Goal: Check status: Check status

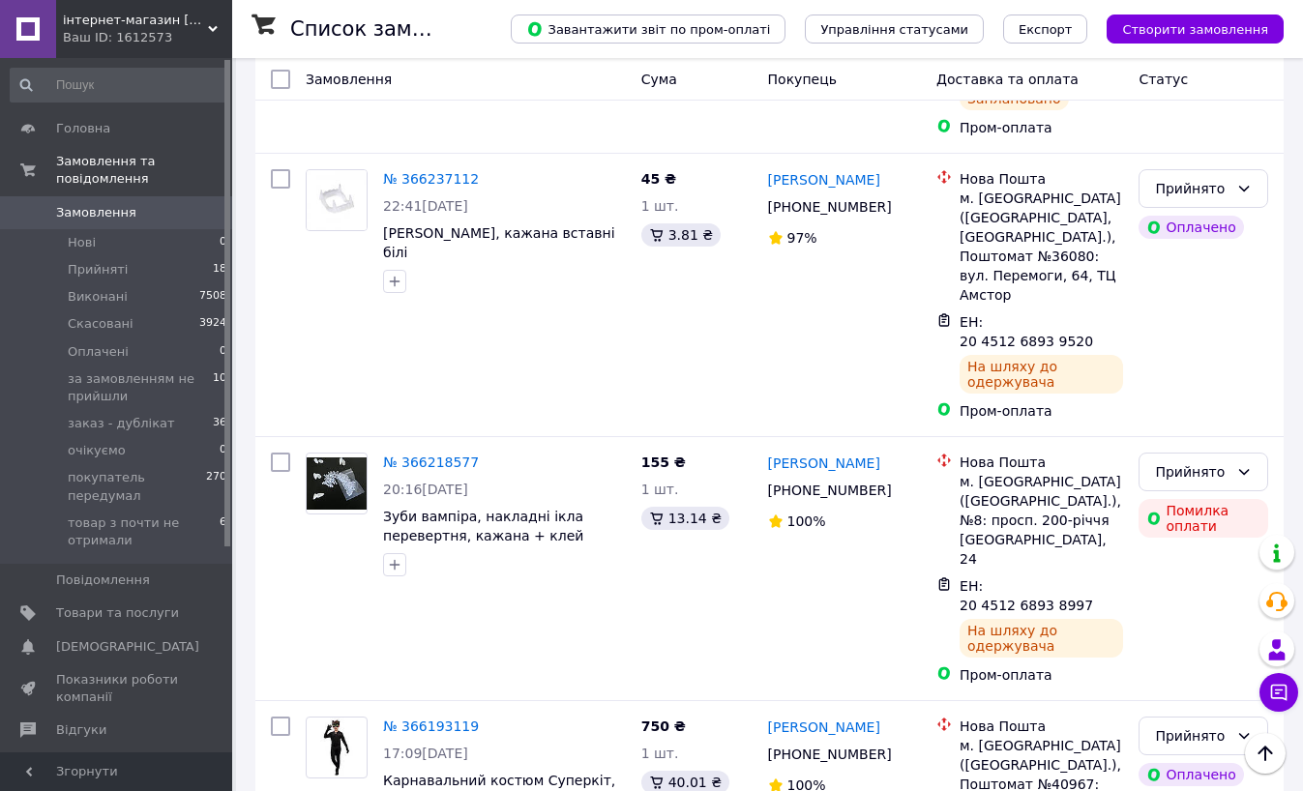
scroll to position [1257, 0]
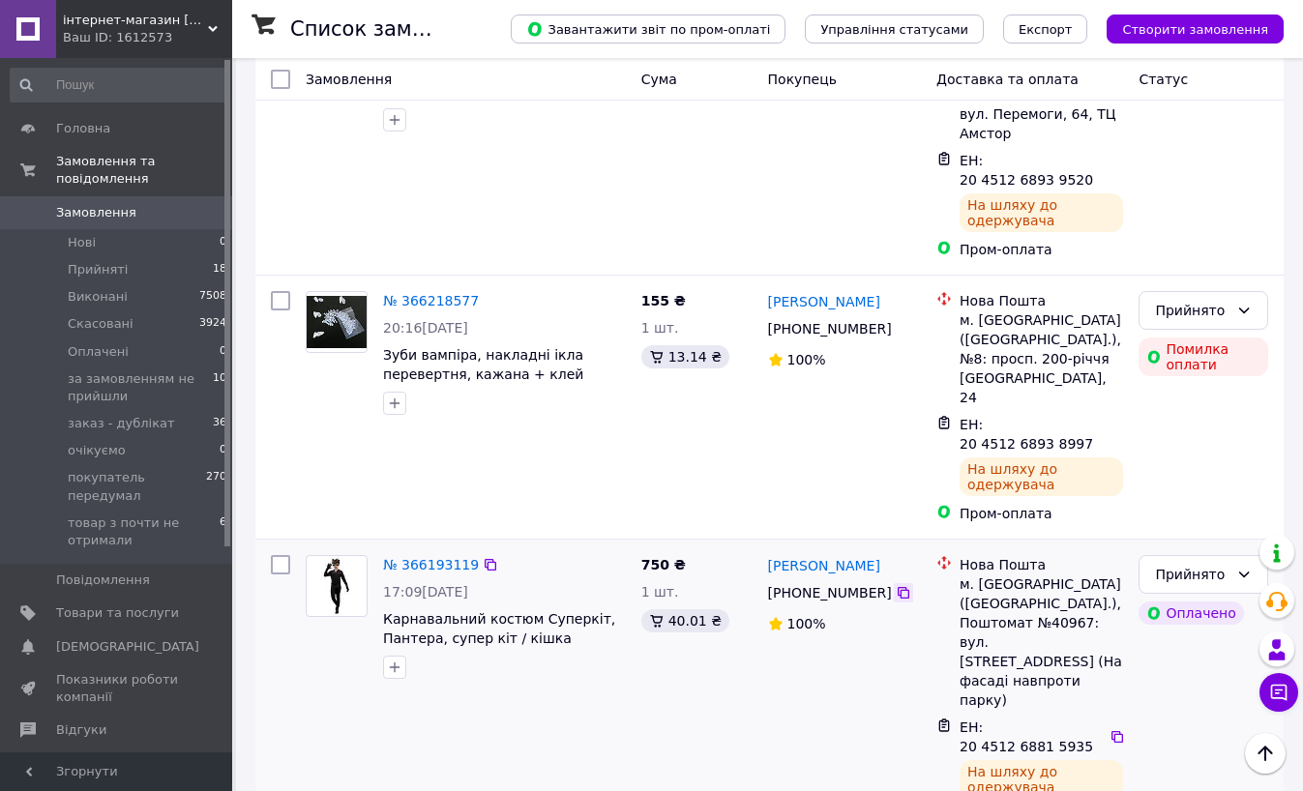
click at [897, 587] on icon at bounding box center [903, 593] width 12 height 12
drag, startPoint x: 797, startPoint y: 404, endPoint x: 809, endPoint y: 404, distance: 12.6
click at [797, 547] on div "[PERSON_NAME] [PHONE_NUMBER]%" at bounding box center [844, 690] width 169 height 286
drag, startPoint x: 1047, startPoint y: 438, endPoint x: 982, endPoint y: 403, distance: 74.4
click at [982, 714] on div "ЕН: 20 4512 6881 5935 На шляху до одержувача" at bounding box center [1040, 758] width 171 height 89
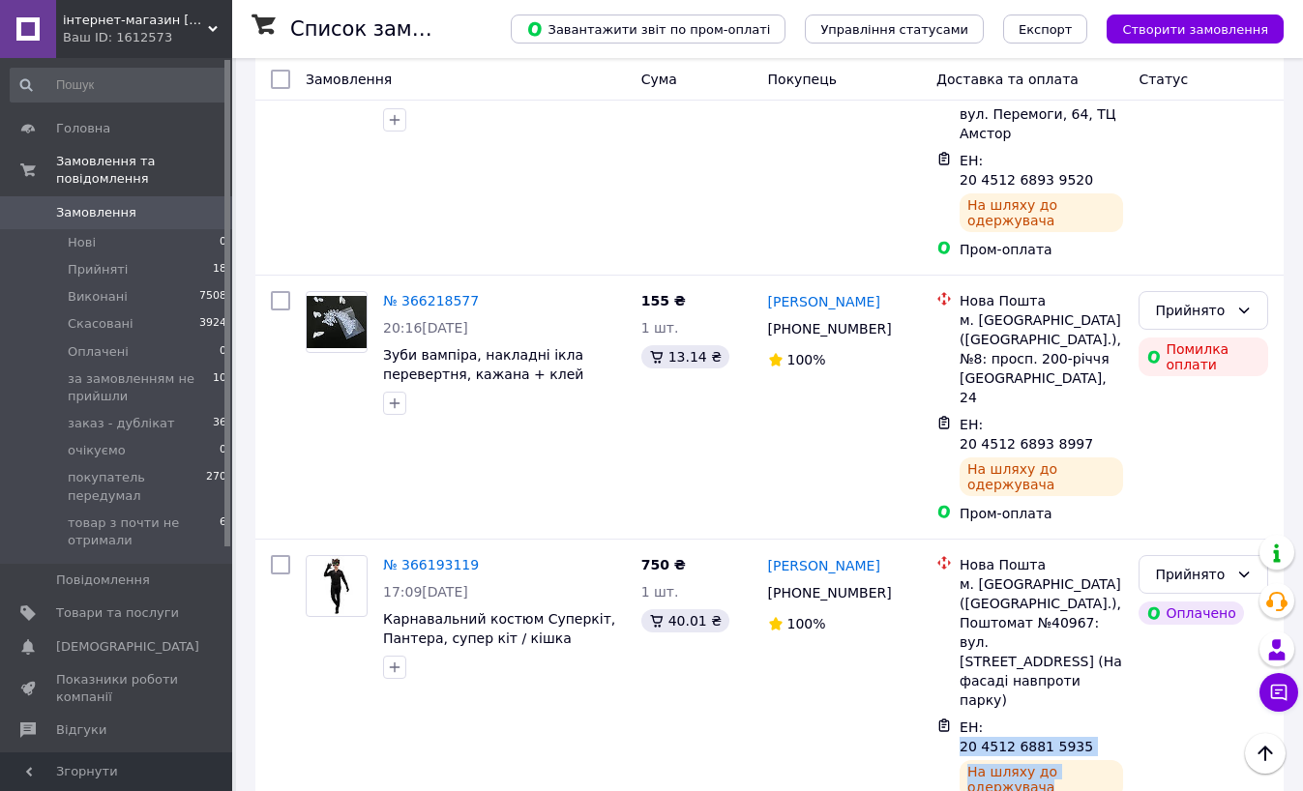
copy div "20 4512 6881 5935 На шляху до одержувача"
click at [696, 283] on div "155 ₴ 1 шт. 13.14 ₴" at bounding box center [696, 407] width 127 height 248
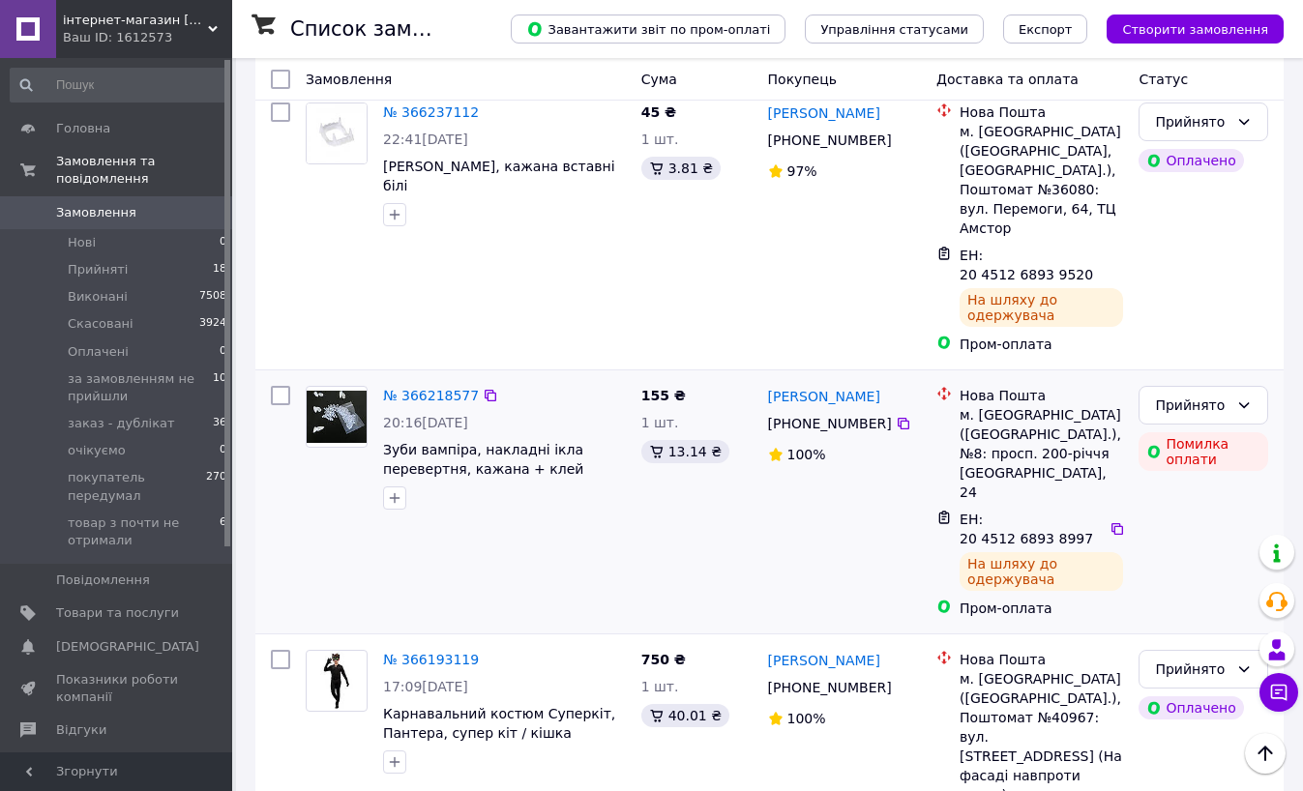
scroll to position [1160, 0]
click at [896, 418] on icon at bounding box center [903, 425] width 15 height 15
click at [819, 380] on div "[PERSON_NAME] [PHONE_NUMBER]%" at bounding box center [844, 504] width 169 height 248
click at [1109, 523] on icon at bounding box center [1116, 530] width 15 height 15
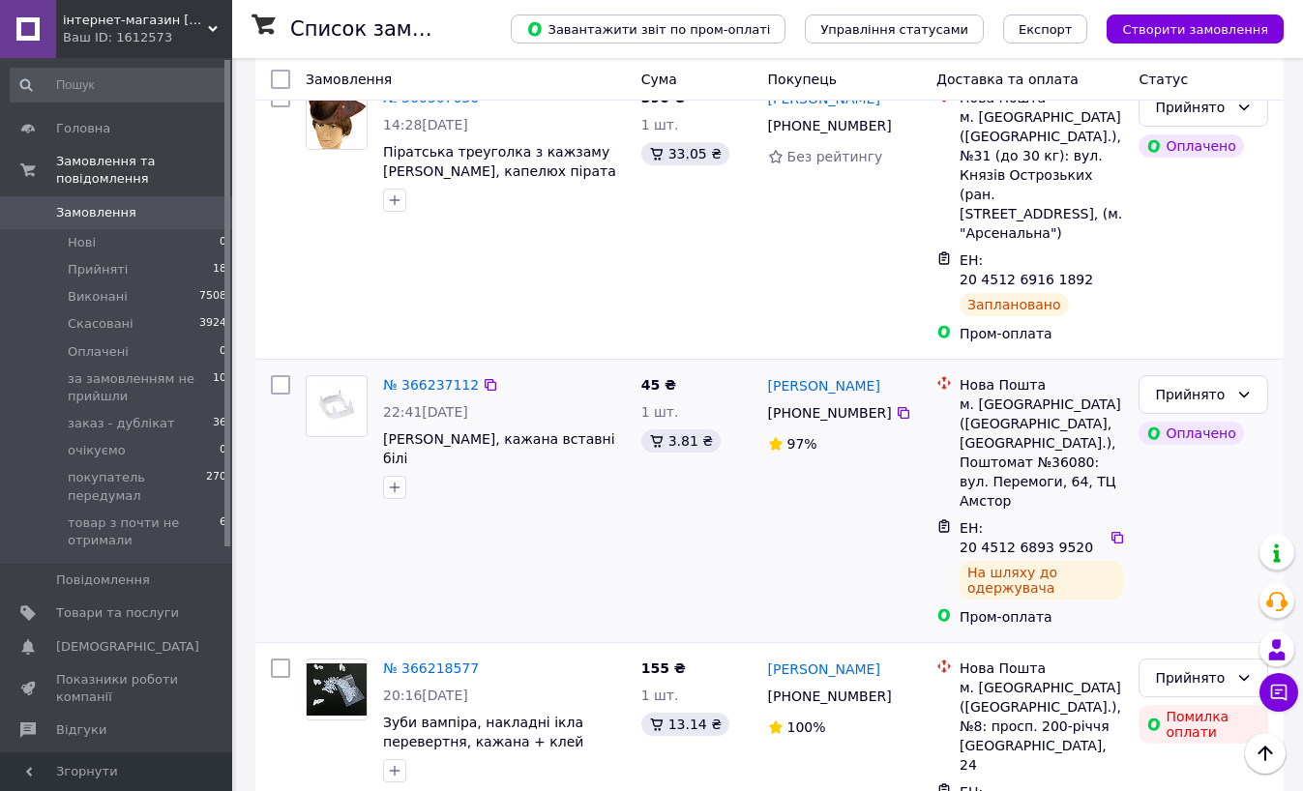
scroll to position [870, 0]
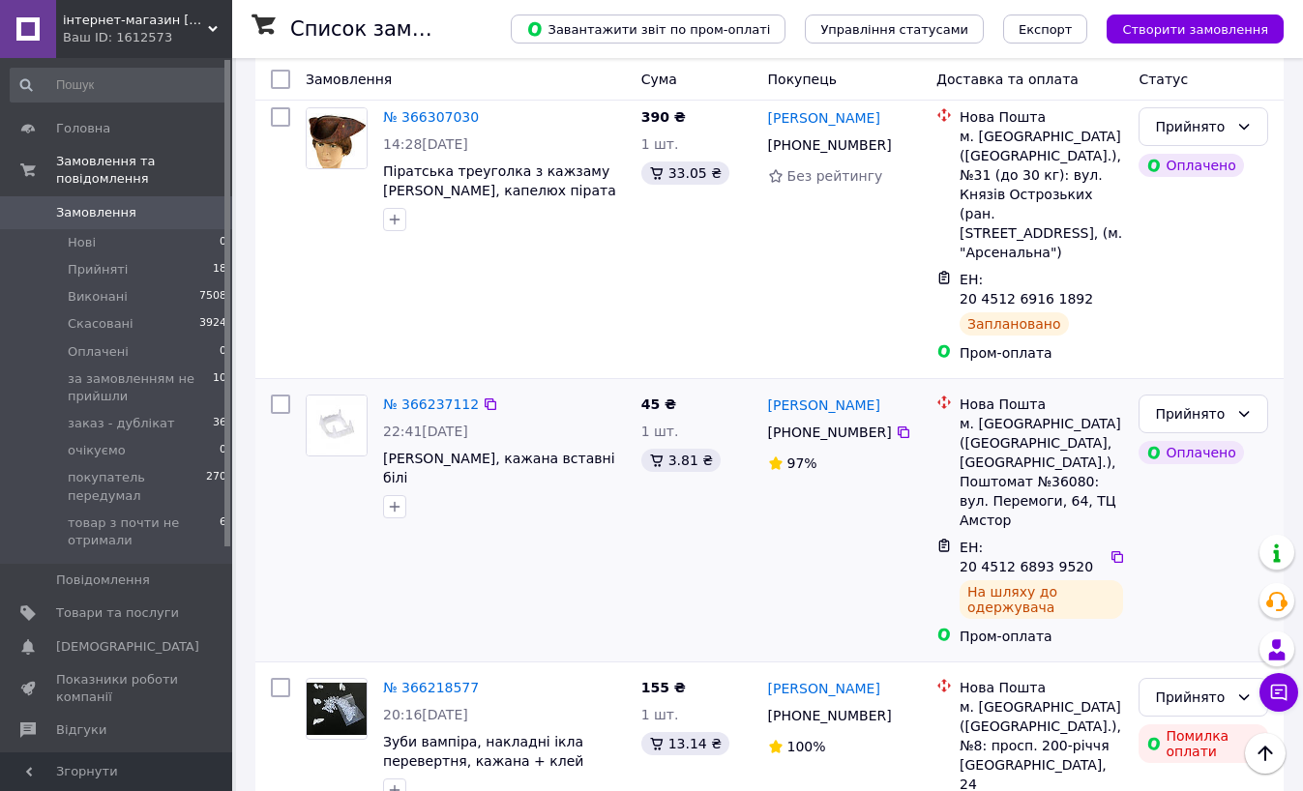
drag, startPoint x: 888, startPoint y: 260, endPoint x: 888, endPoint y: 247, distance: 13.5
click at [897, 426] on icon at bounding box center [903, 432] width 12 height 12
click at [648, 387] on div "45 ₴ 1 шт. 3.81 ₴" at bounding box center [696, 520] width 127 height 267
click at [1111, 551] on icon at bounding box center [1117, 557] width 12 height 12
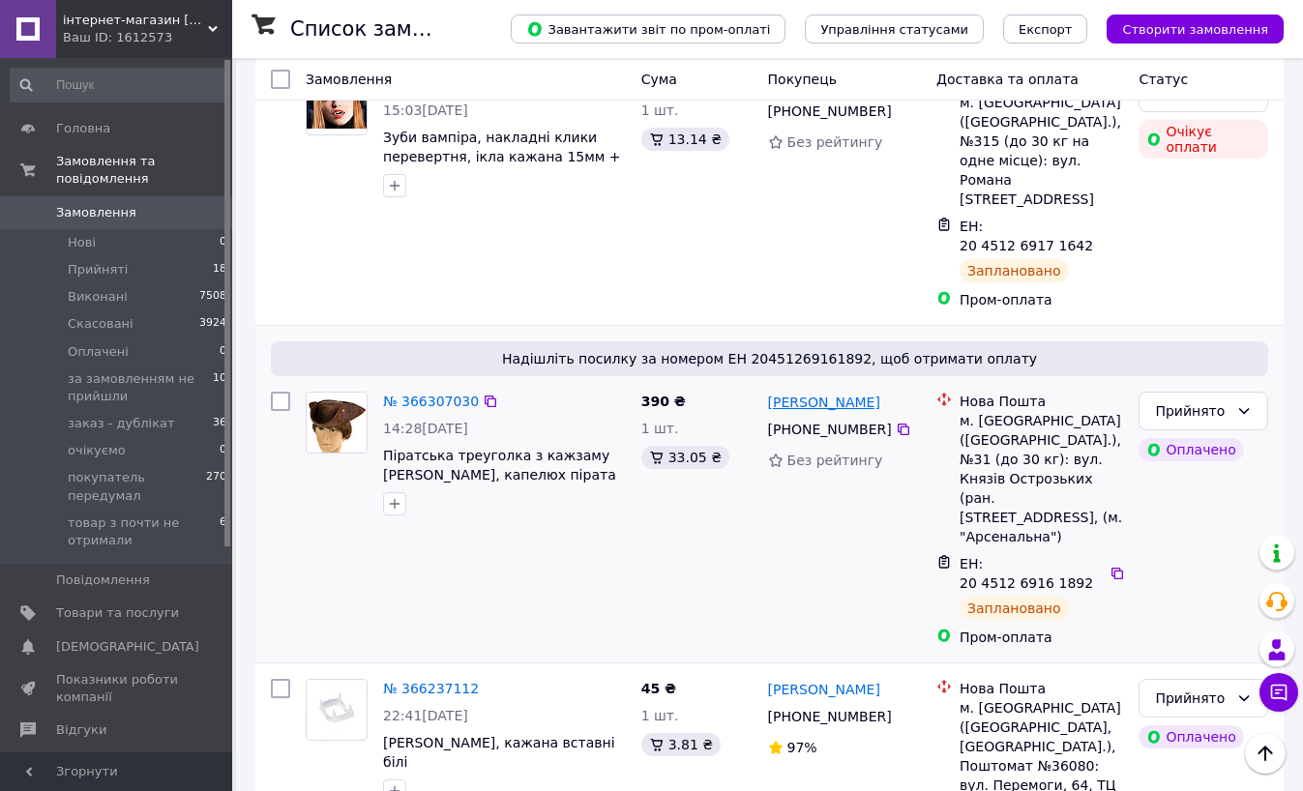
scroll to position [580, 0]
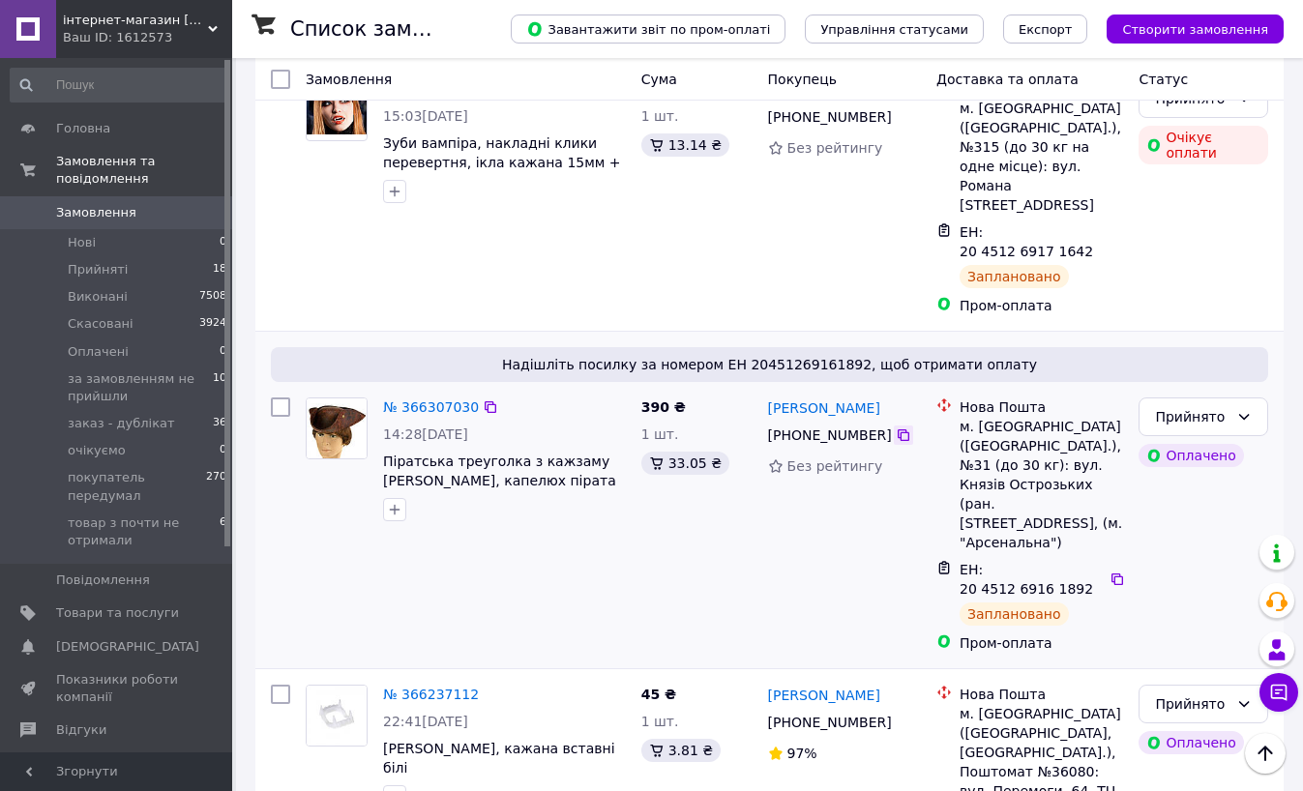
click at [896, 427] on icon at bounding box center [903, 434] width 15 height 15
click at [757, 418] on div "390 ₴ 1 шт. 33.05 ₴" at bounding box center [696, 525] width 127 height 271
click at [1111, 573] on icon at bounding box center [1117, 579] width 12 height 12
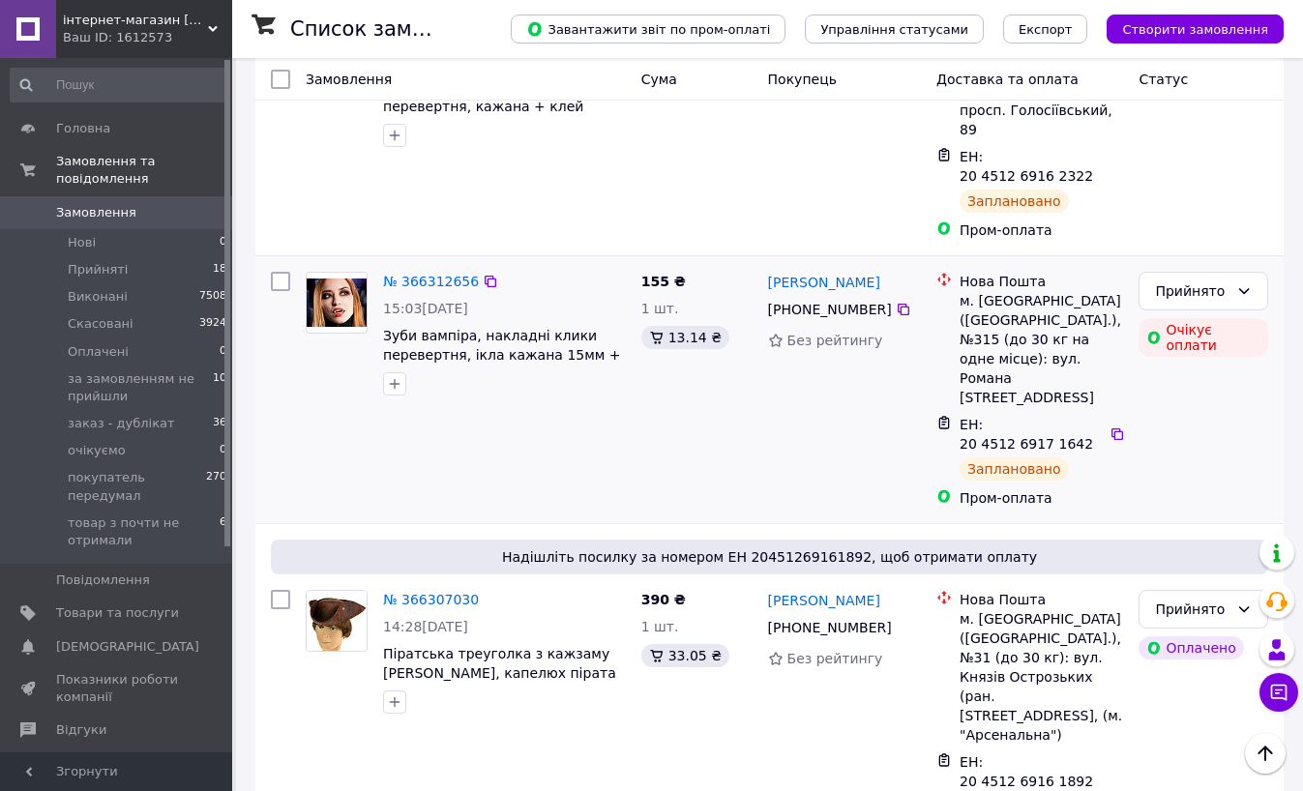
scroll to position [387, 0]
click at [896, 303] on icon at bounding box center [903, 310] width 15 height 15
click at [696, 374] on div "155 ₴ 1 шт. 13.14 ₴" at bounding box center [696, 390] width 127 height 251
click at [1111, 429] on icon at bounding box center [1117, 435] width 12 height 12
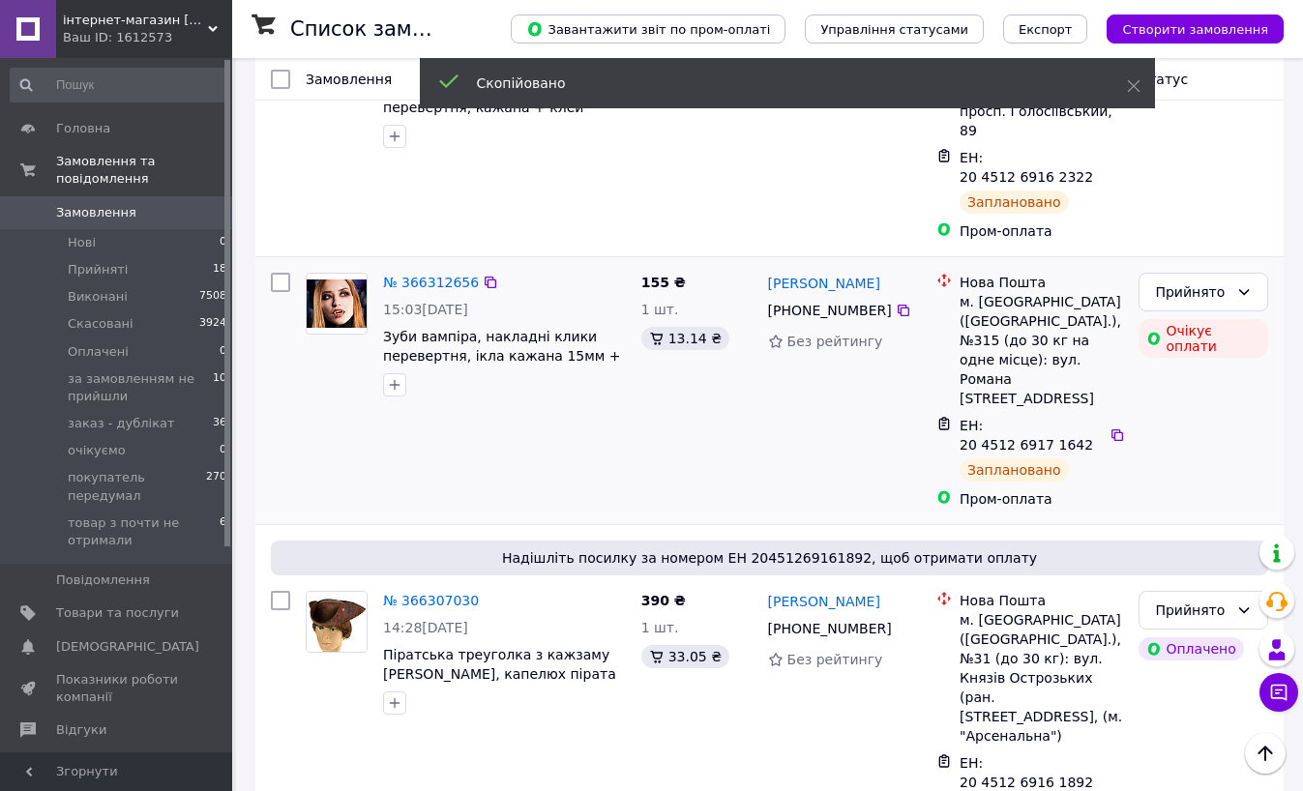
click at [332, 279] on img at bounding box center [337, 303] width 60 height 48
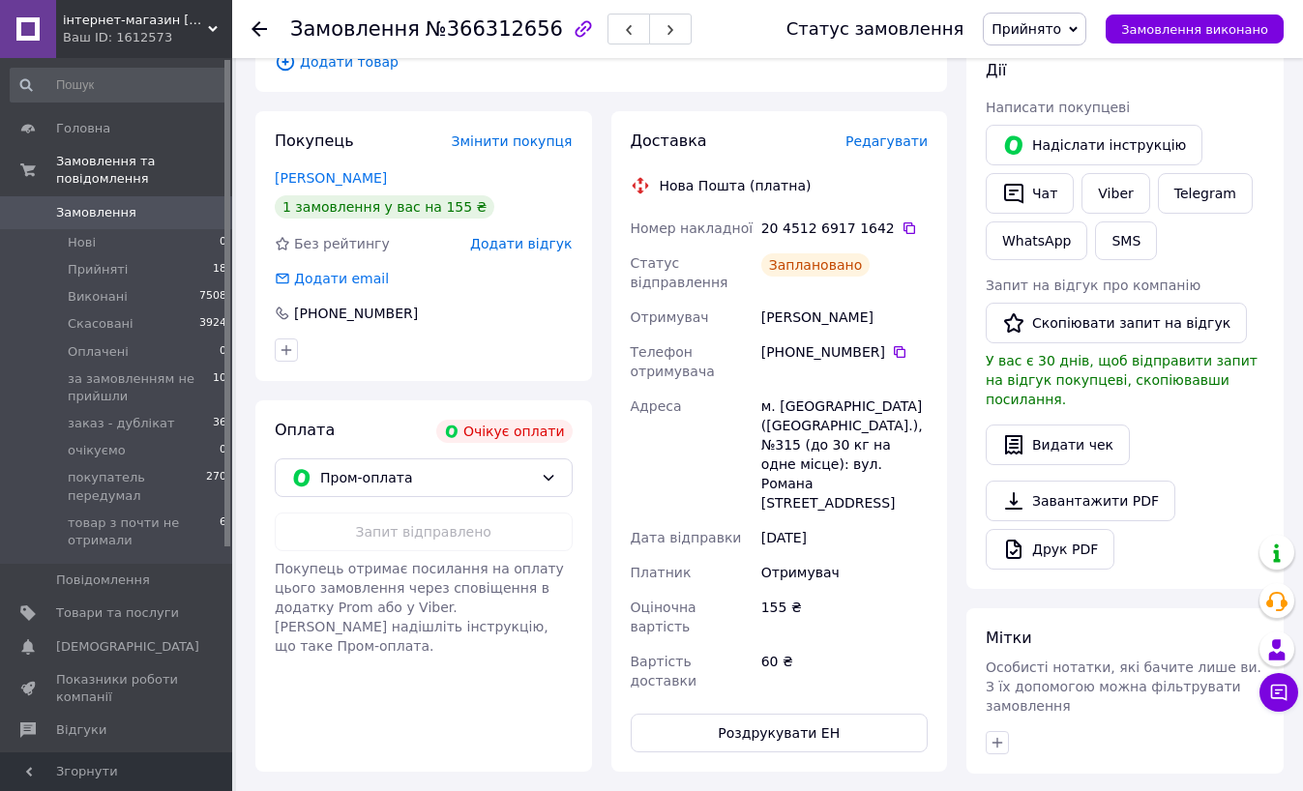
scroll to position [387, 0]
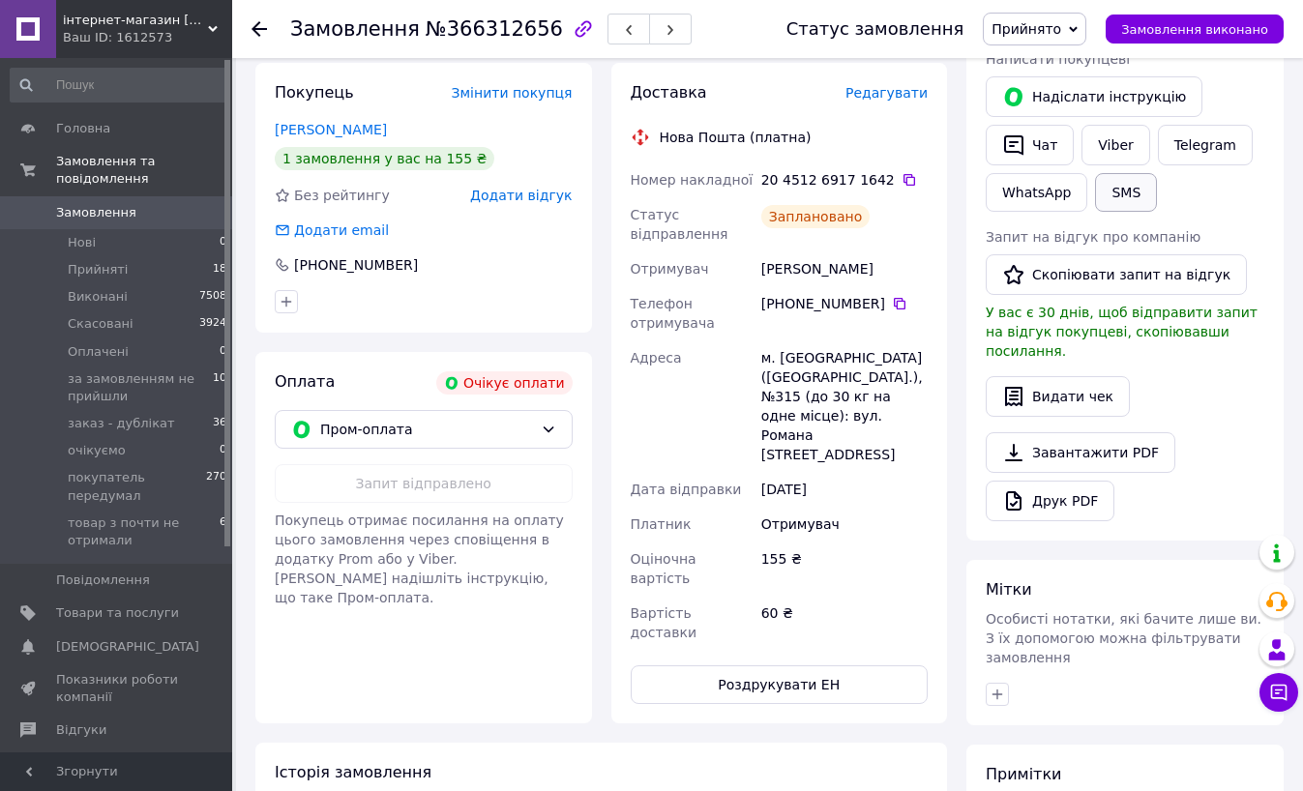
click at [1127, 191] on button "SMS" at bounding box center [1126, 192] width 62 height 39
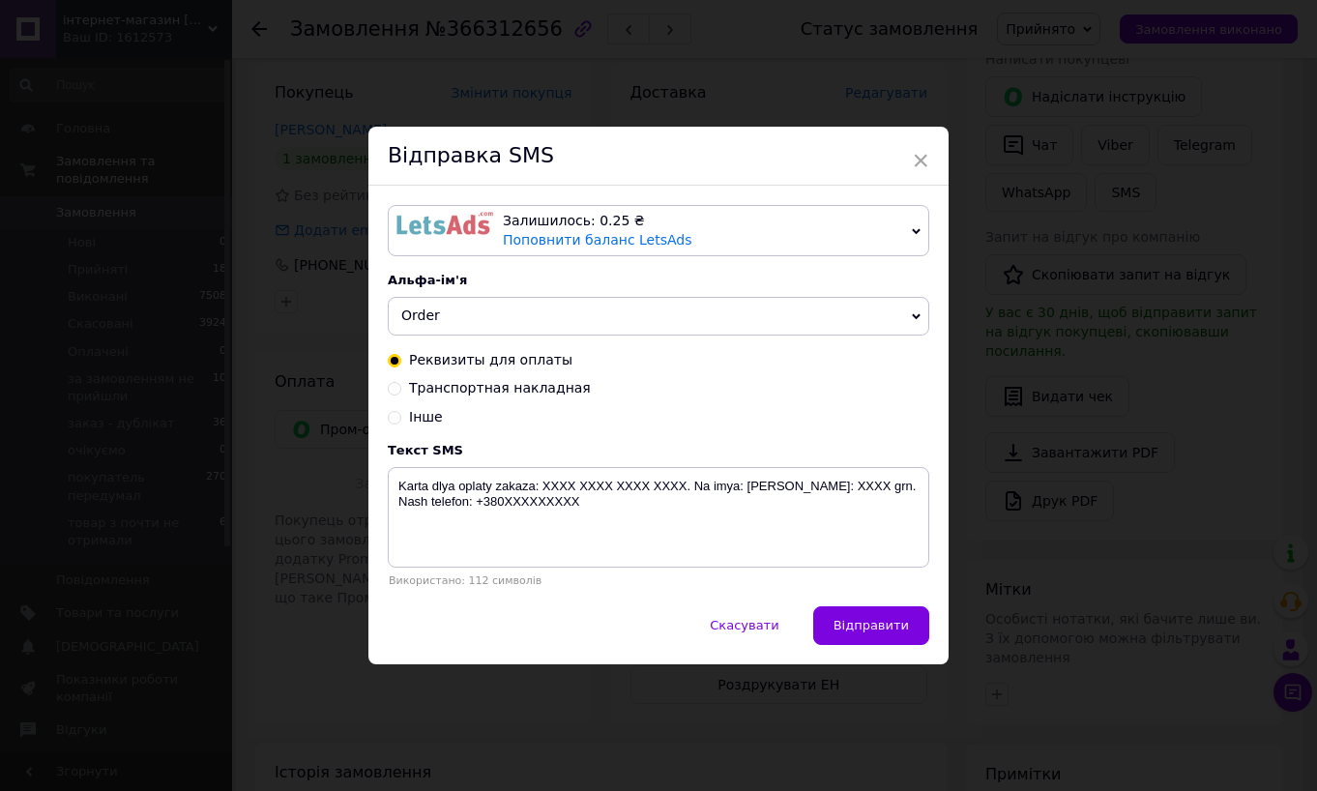
click at [905, 221] on span "Залишилось: 0.25 ₴ Поповнити баланс LetsAds" at bounding box center [659, 230] width 542 height 51
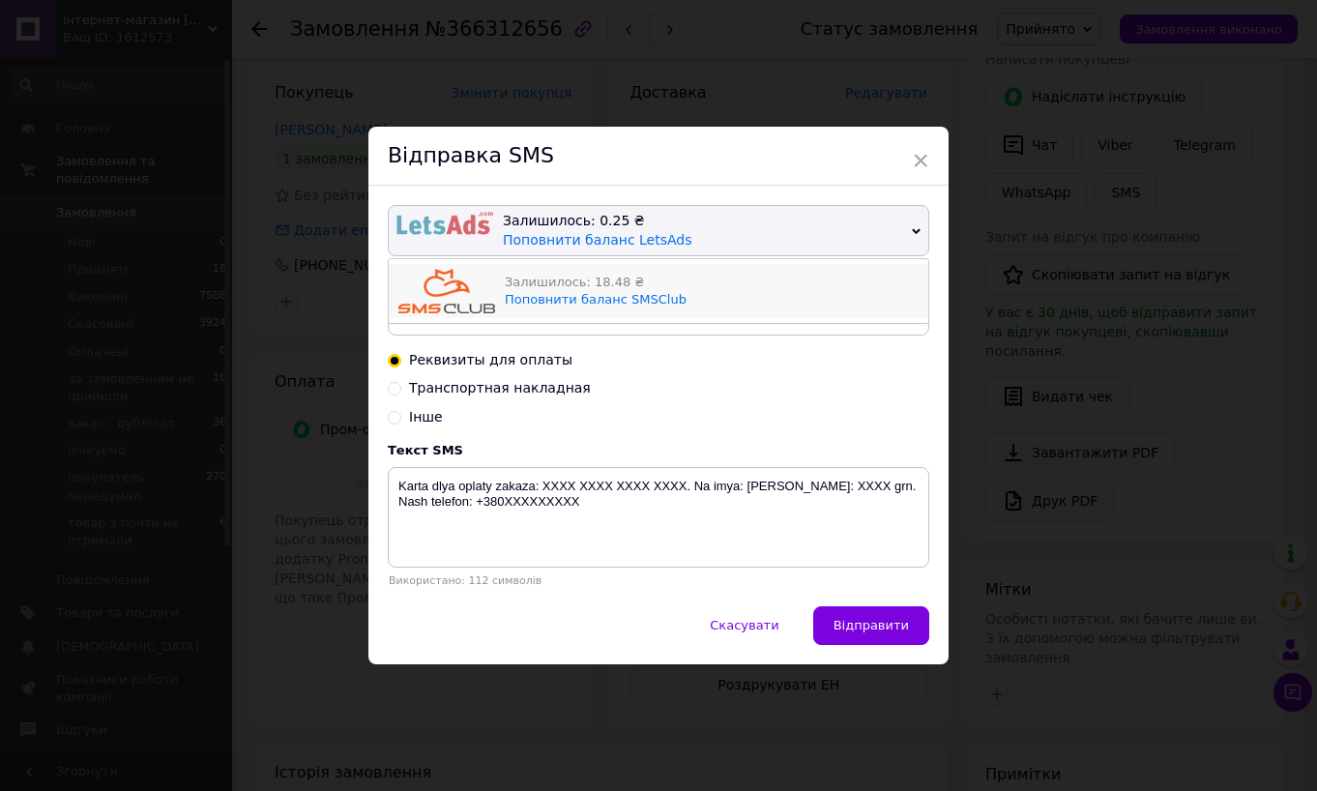
click at [604, 276] on div "Залишилось: 18.48 ₴" at bounding box center [712, 282] width 414 height 17
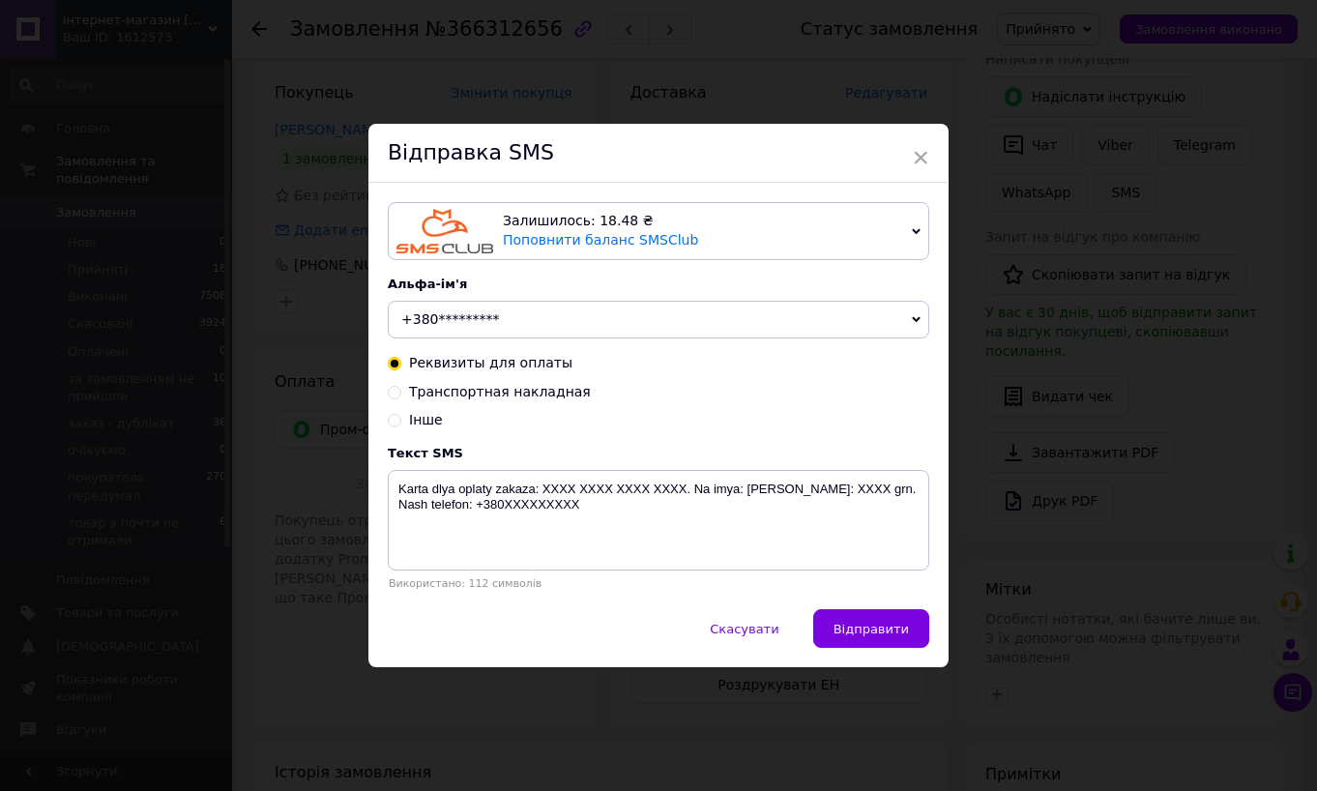
click at [394, 396] on input "Транспортная накладная" at bounding box center [395, 391] width 14 height 14
radio input "true"
radio input "false"
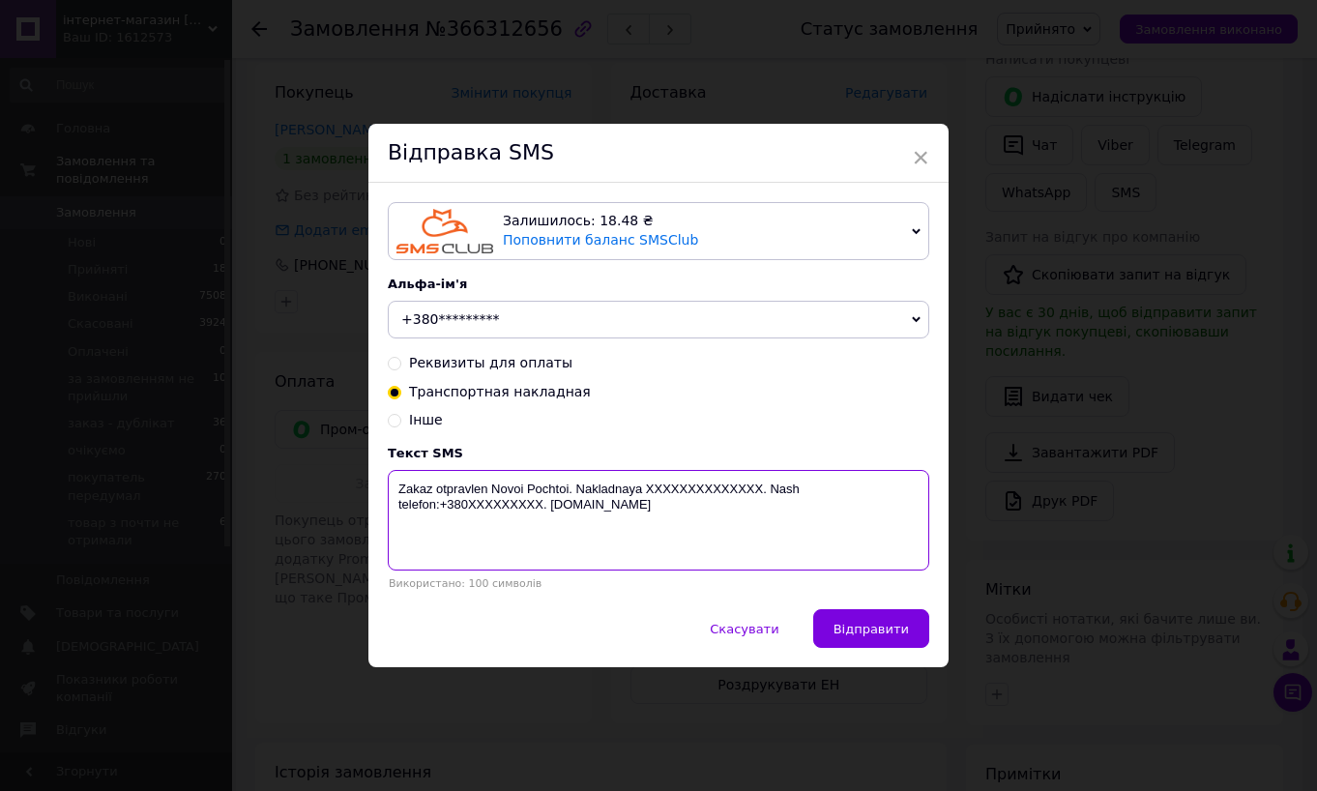
drag, startPoint x: 635, startPoint y: 517, endPoint x: 490, endPoint y: 491, distance: 147.4
click at [490, 491] on textarea "Zakaz otpravlen Novoi Pochtoi. Nakladnaya XXXXXXXXXXXXXX. Nash telefon:+380XXXX…" at bounding box center [659, 520] width 542 height 101
paste textarea "20451269171642"
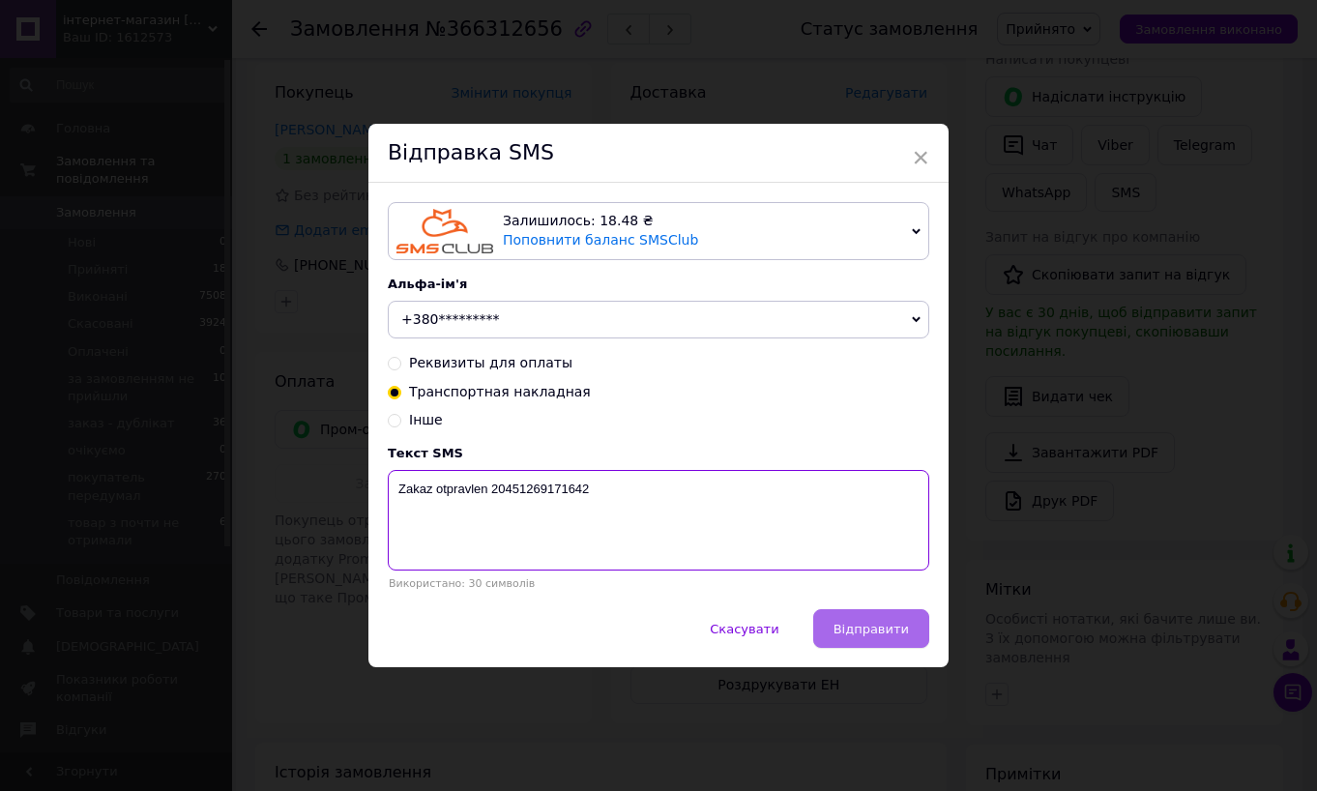
type textarea "Zakaz otpravlen 20451269171642"
click at [891, 623] on span "Відправити" at bounding box center [871, 629] width 75 height 15
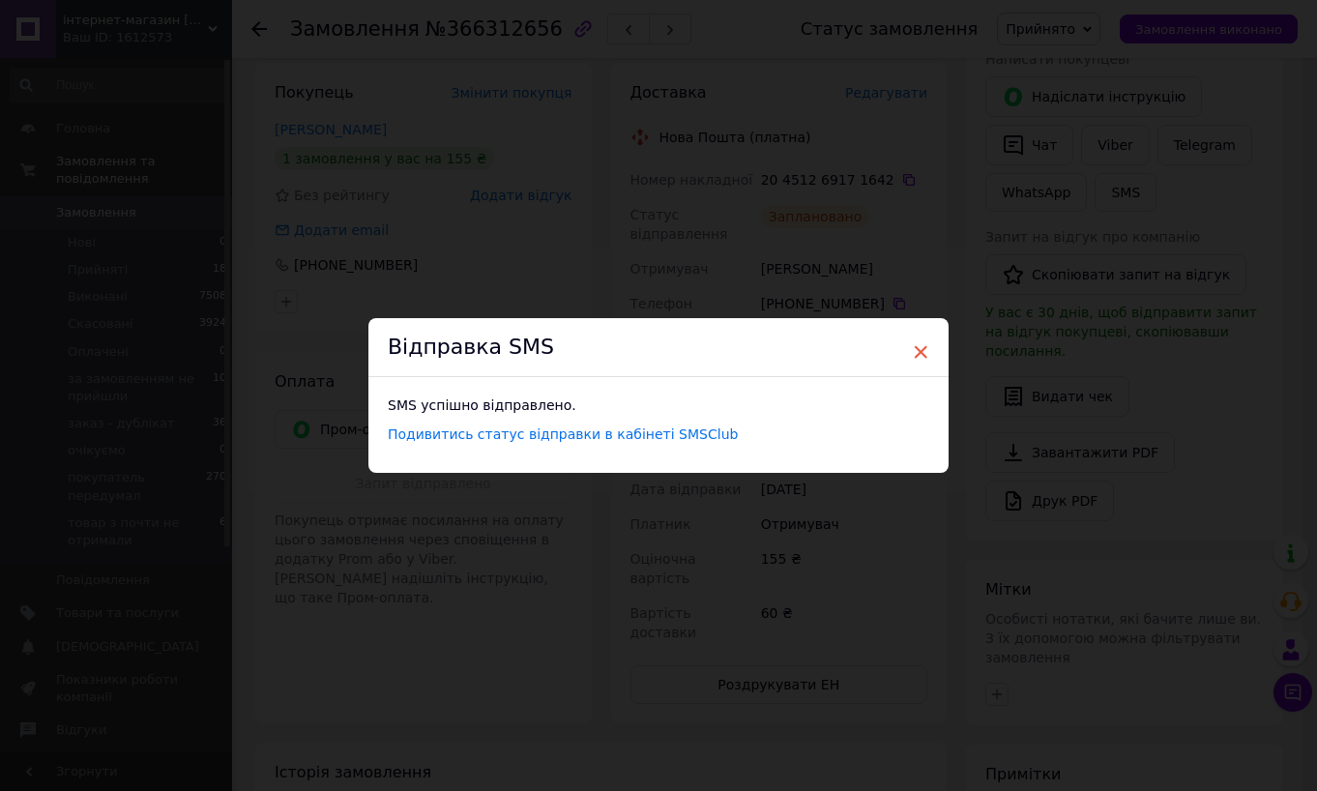
click at [920, 350] on span "×" at bounding box center [920, 352] width 17 height 33
click at [913, 351] on span "×" at bounding box center [913, 352] width 17 height 33
click at [910, 353] on span "×" at bounding box center [913, 352] width 17 height 33
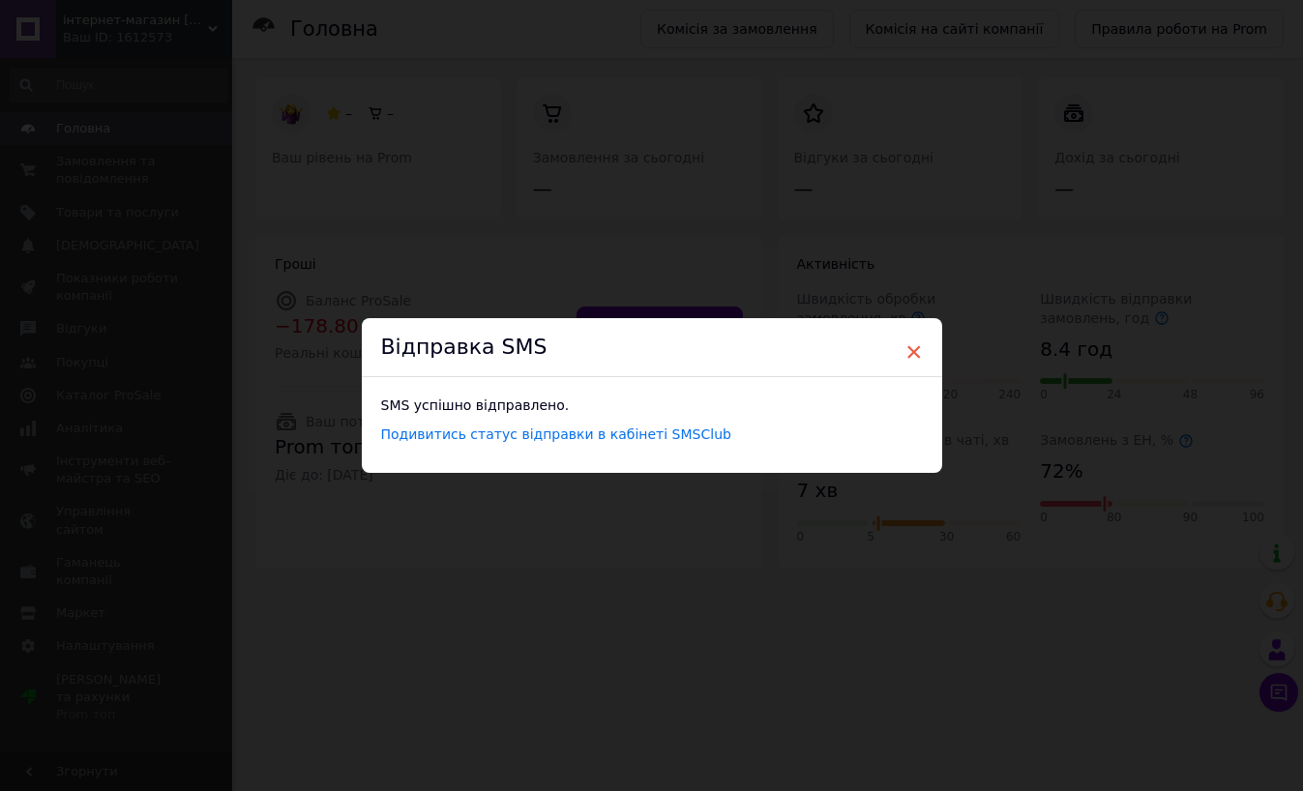
click at [910, 349] on span "×" at bounding box center [913, 352] width 17 height 33
click at [118, 164] on div "× Відправка SMS SMS успішно відправлено. Подивитись статус відправки в кабінеті…" at bounding box center [651, 395] width 1303 height 791
click at [709, 567] on div "× Відправка SMS SMS успішно відправлено. Подивитись статус відправки в кабінеті…" at bounding box center [651, 395] width 1303 height 791
click at [913, 353] on span "×" at bounding box center [913, 352] width 17 height 33
